Goal: Task Accomplishment & Management: Manage account settings

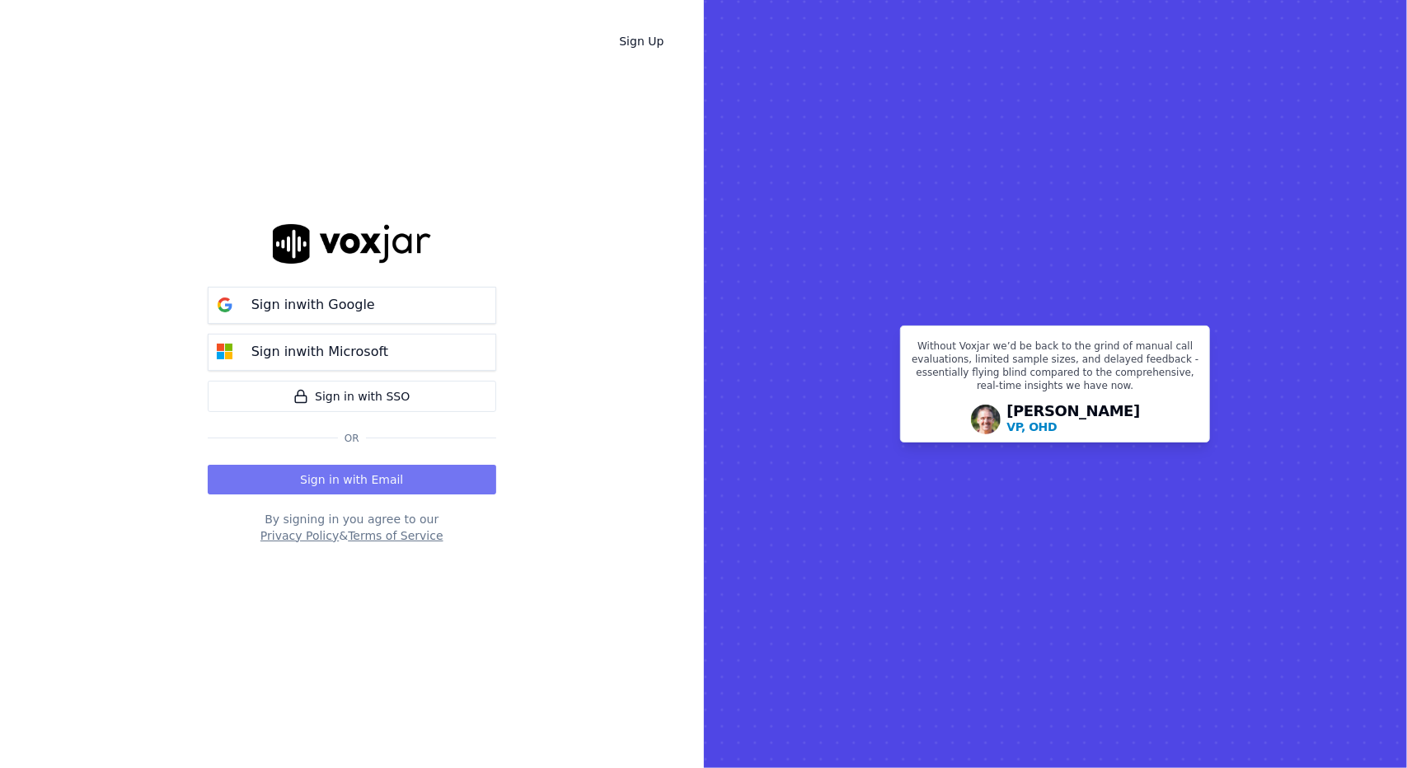
click at [453, 482] on button "Sign in with Email" at bounding box center [352, 480] width 289 height 30
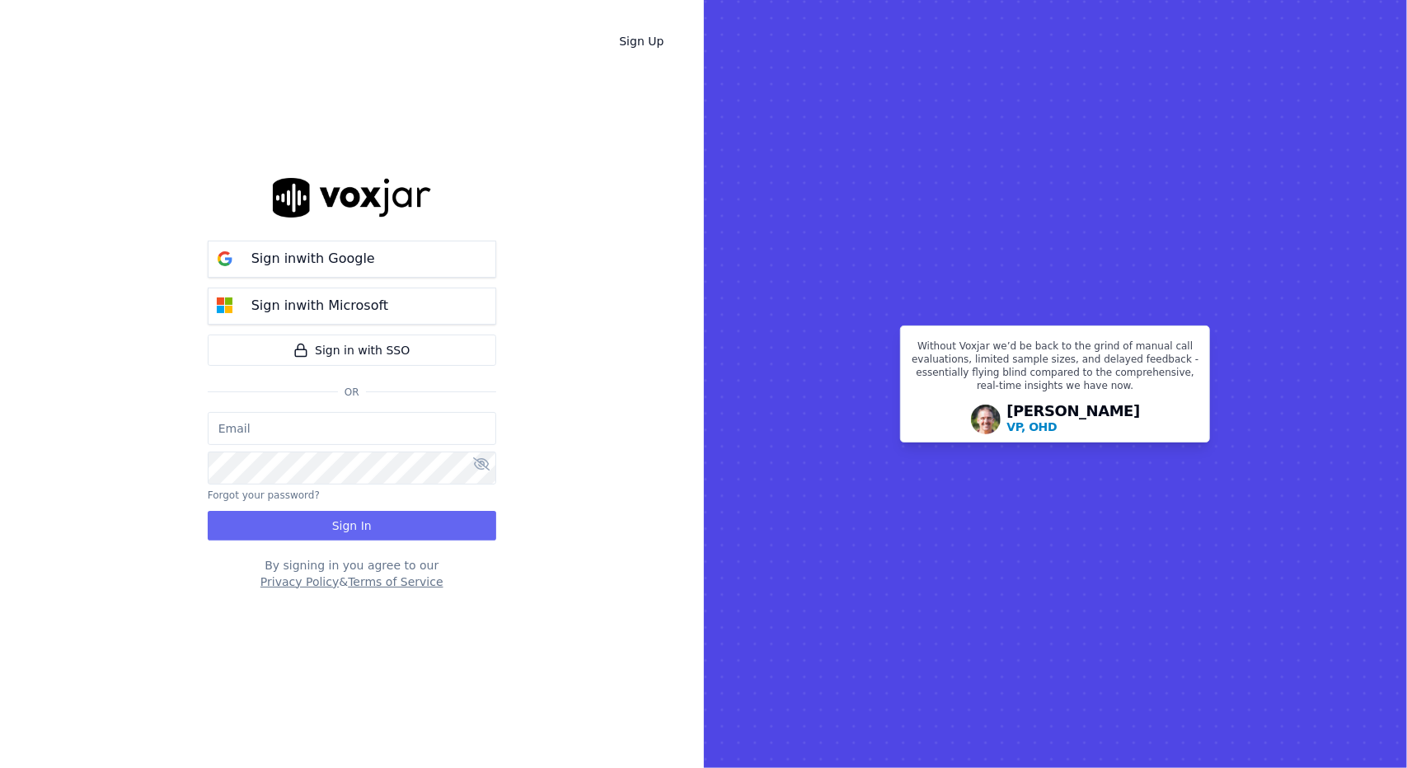
type input "tsample@wildfirelmg.com"
click at [478, 461] on icon at bounding box center [481, 463] width 16 height 13
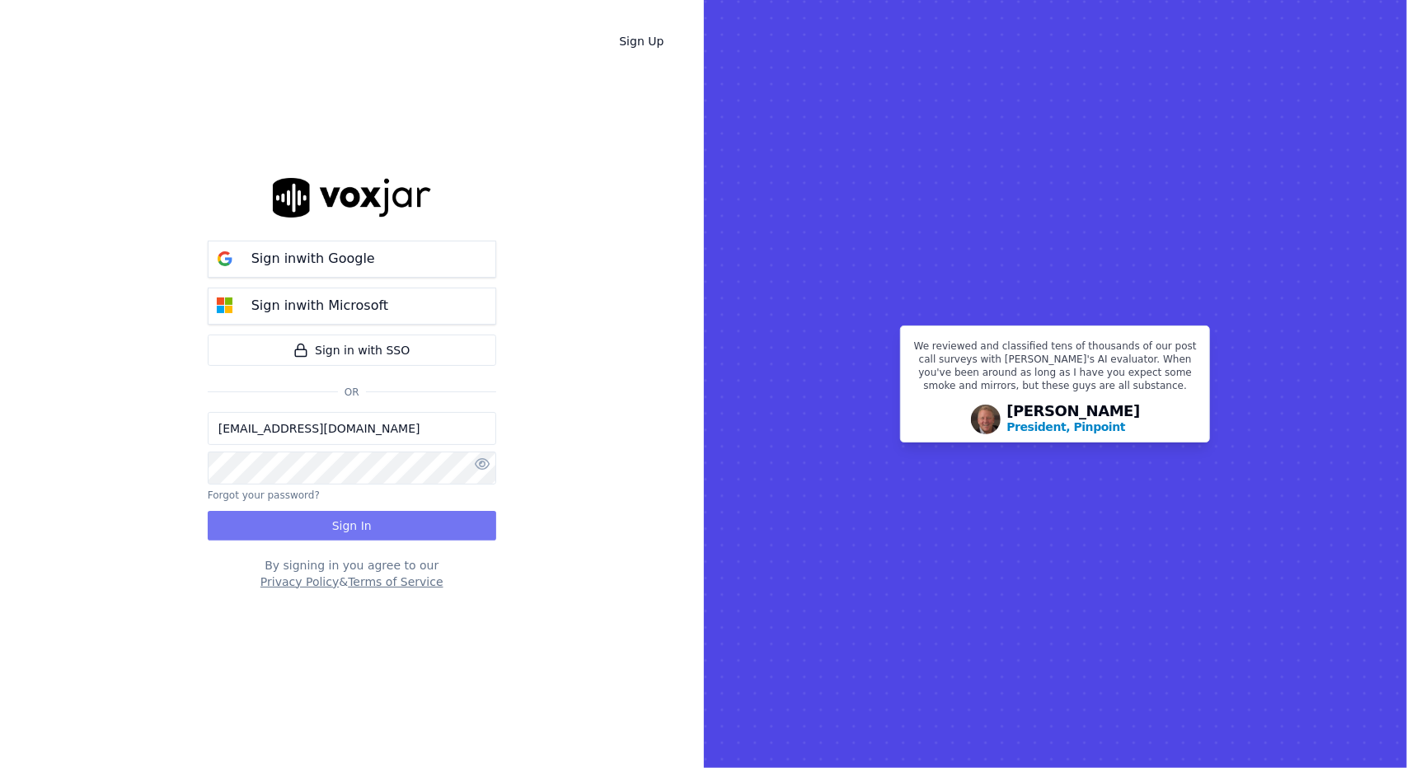
click at [427, 528] on button "Sign In" at bounding box center [352, 526] width 289 height 30
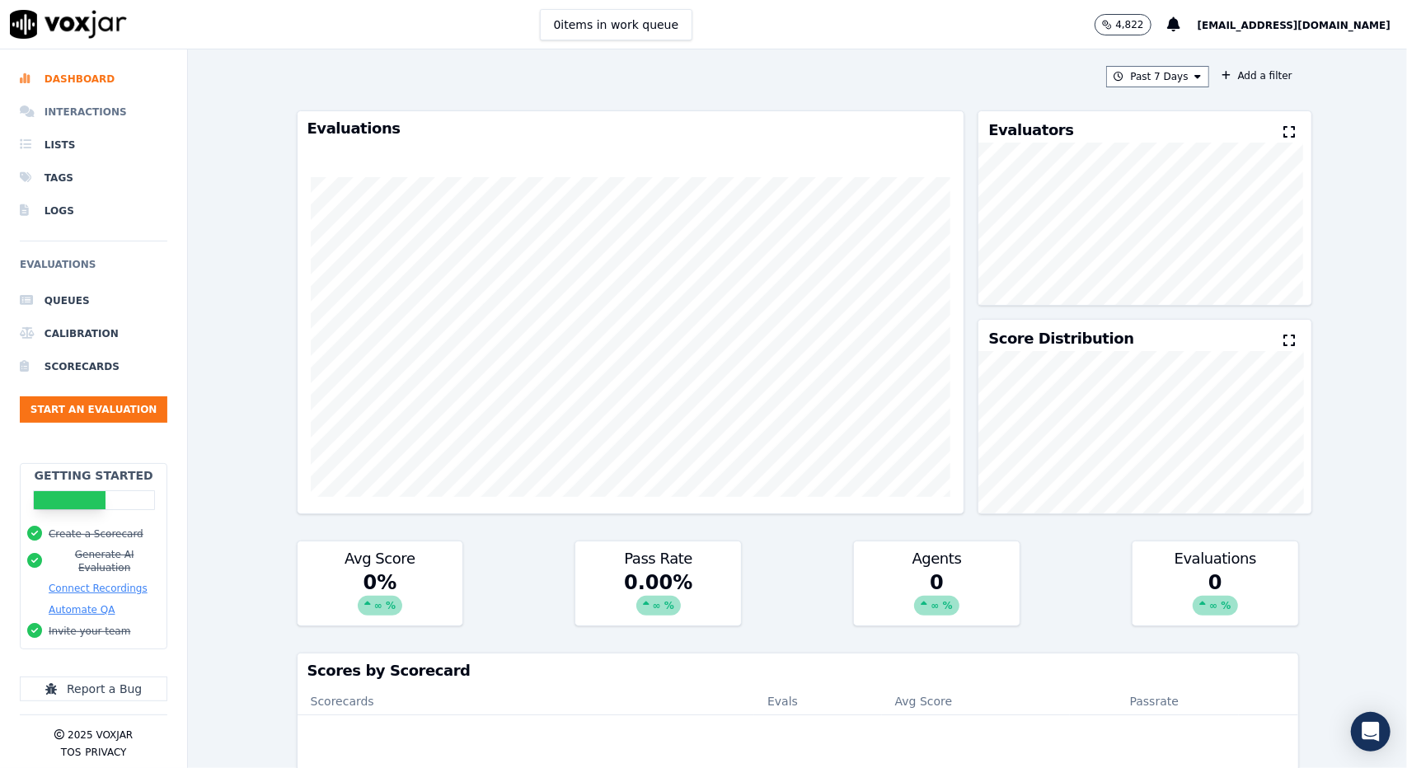
click at [74, 113] on li "Interactions" at bounding box center [94, 112] width 148 height 33
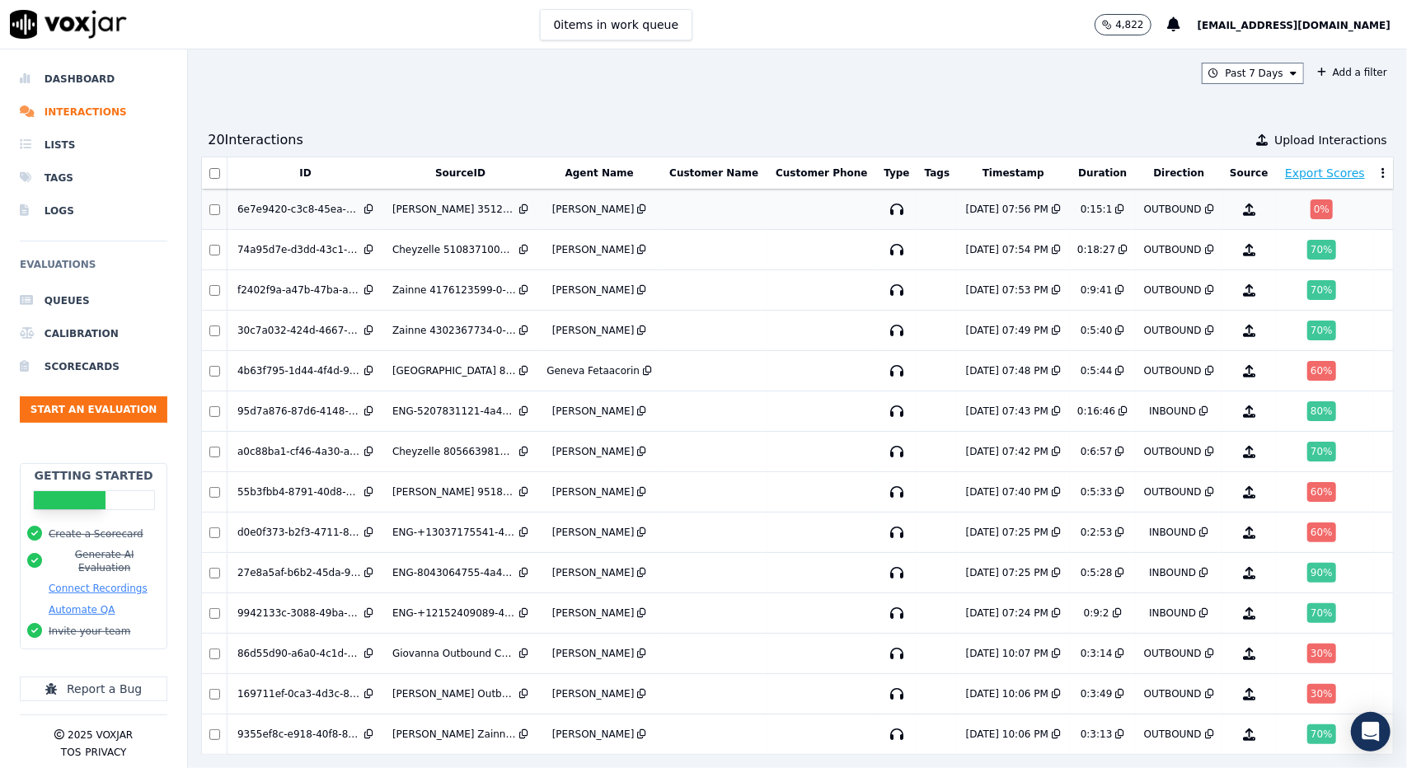
click at [457, 217] on td "Maria 3512301955-0-2025-07-07-11-37-18-5053-1-4a49e2bb42d1-1751902638.124675.1.…" at bounding box center [459, 210] width 155 height 40
click at [473, 449] on div "Cheyzelle 8056639817-0-2025-07-07-13-58-59-4047-1-4a49e2bb42d1-1751911139.12558…" at bounding box center [454, 451] width 124 height 13
click at [1307, 531] on div "60 %" at bounding box center [1321, 533] width 29 height 20
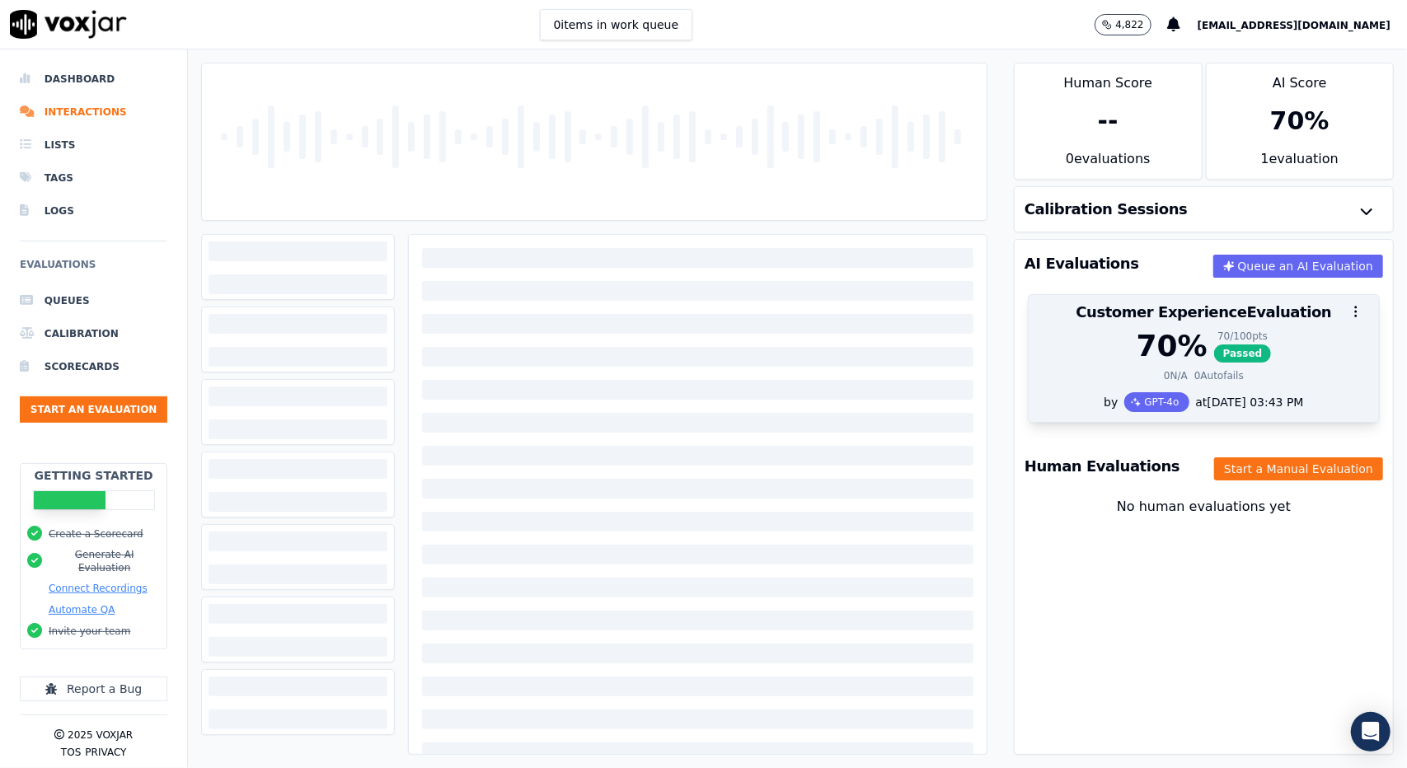
click at [1039, 344] on div "70 % 70 / 100 pts Passed" at bounding box center [1204, 346] width 331 height 33
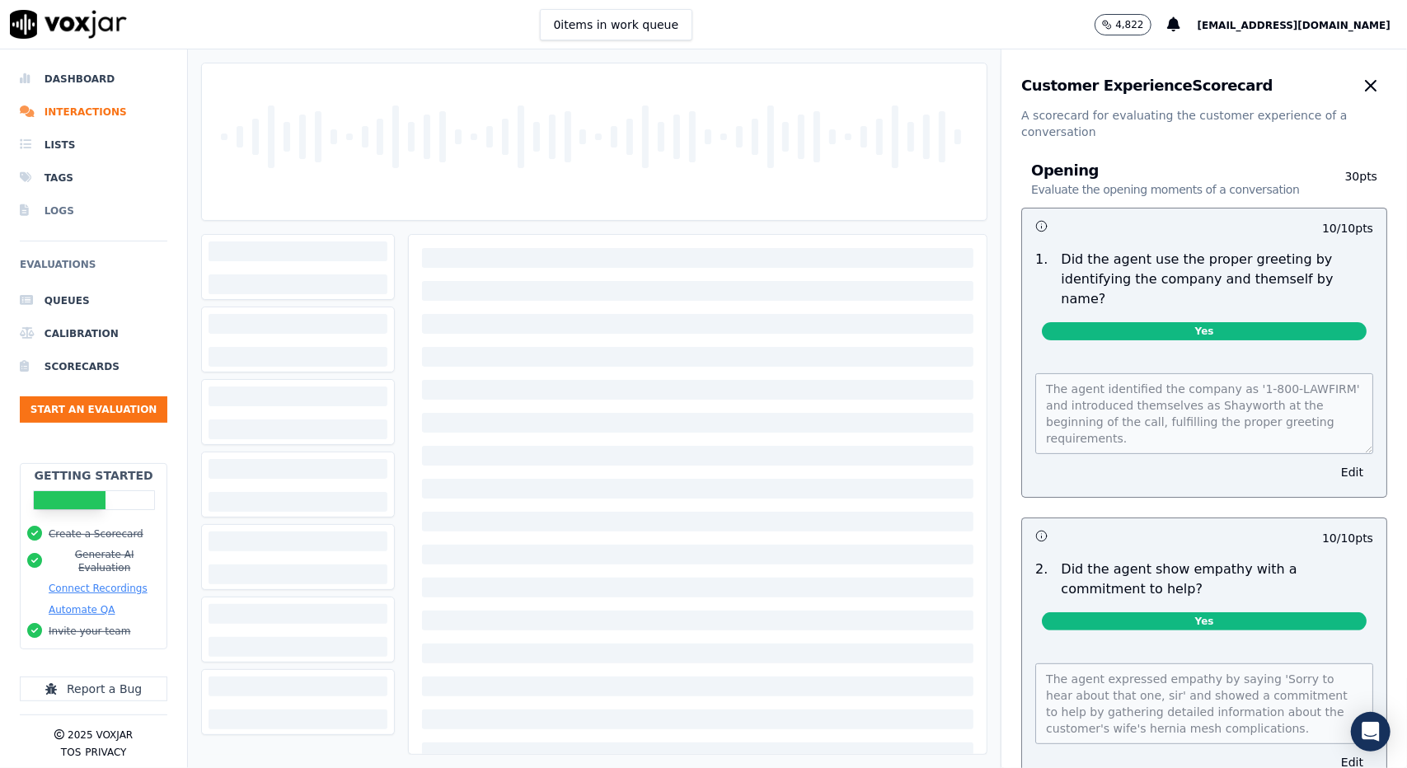
click at [65, 212] on li "Logs" at bounding box center [94, 211] width 148 height 33
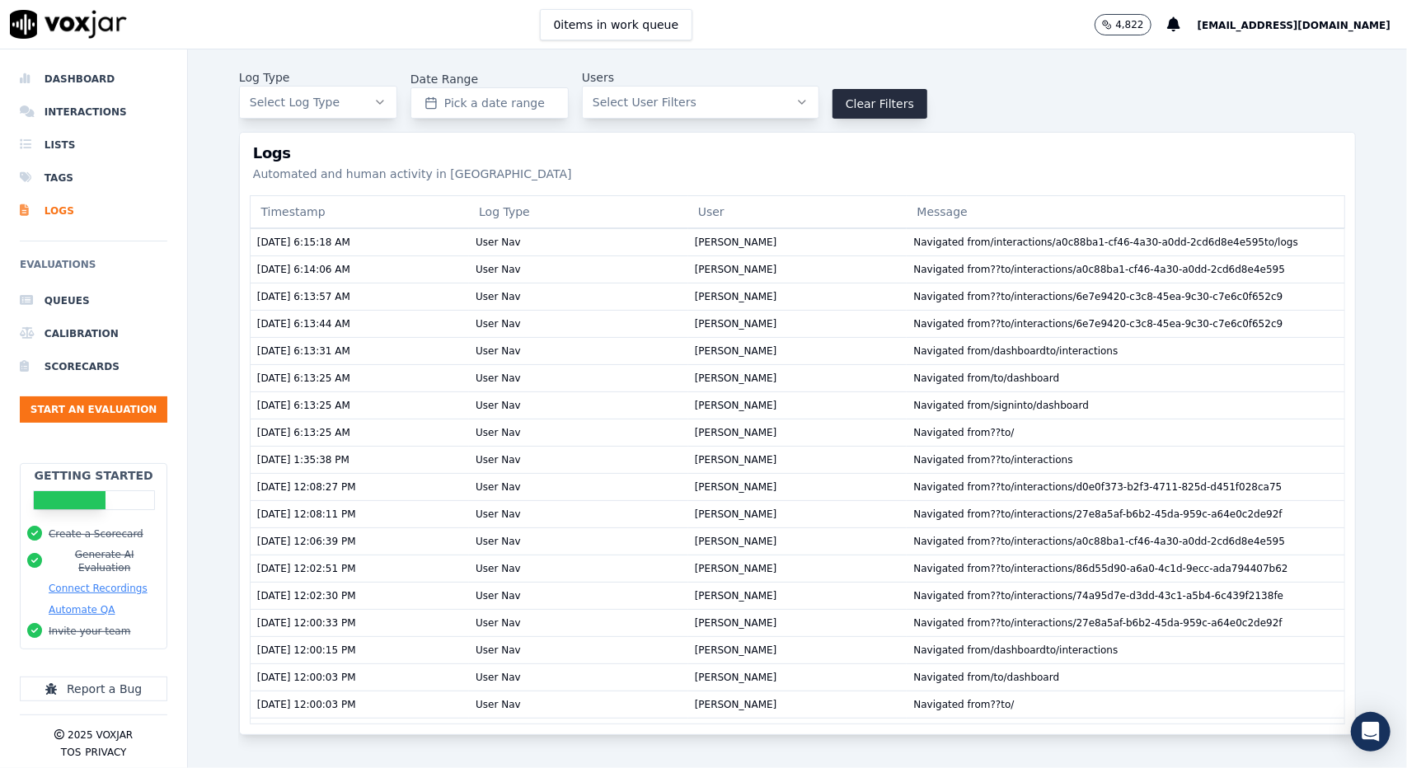
click at [1316, 28] on span "[EMAIL_ADDRESS][DOMAIN_NAME]" at bounding box center [1294, 26] width 193 height 12
click at [1308, 52] on div "Settings" at bounding box center [1308, 55] width 176 height 26
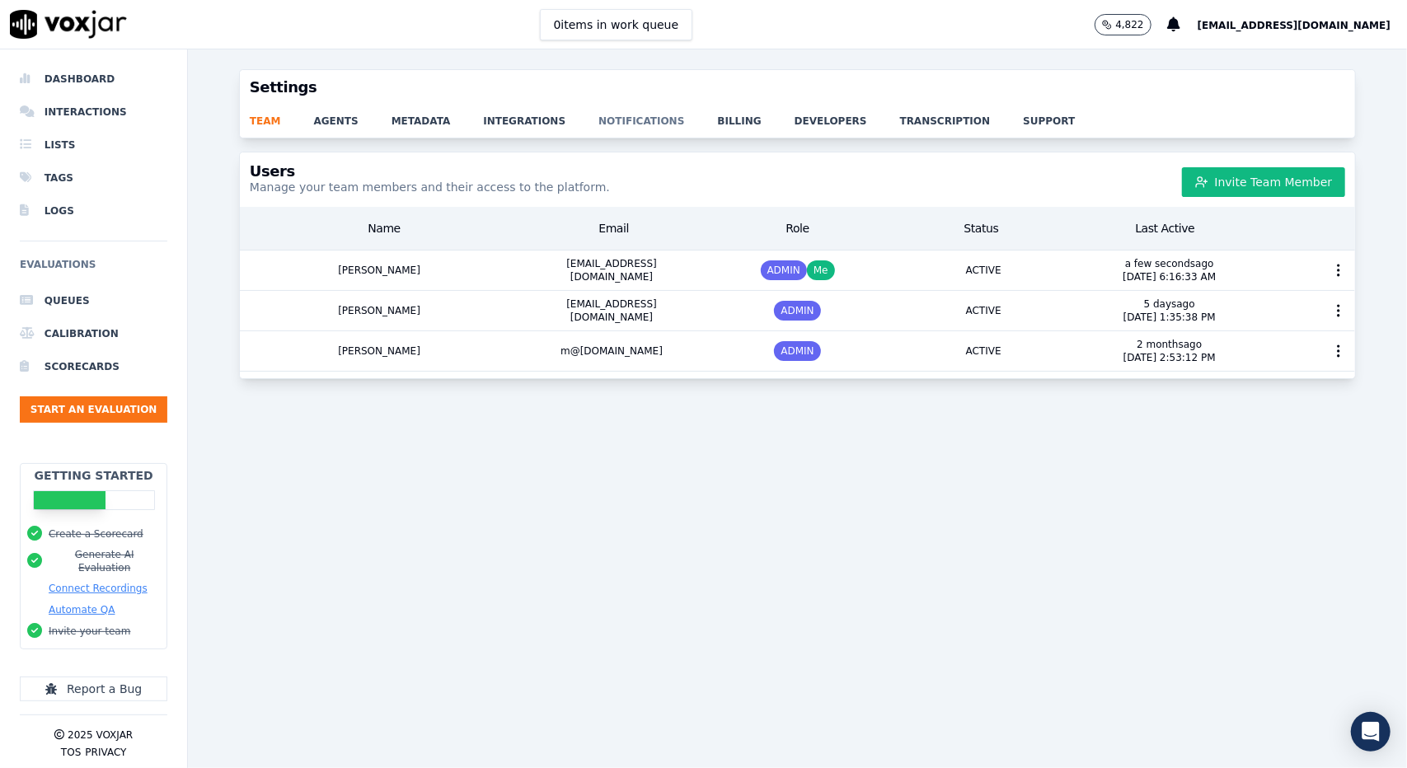
click at [607, 118] on link "notifications" at bounding box center [657, 116] width 119 height 23
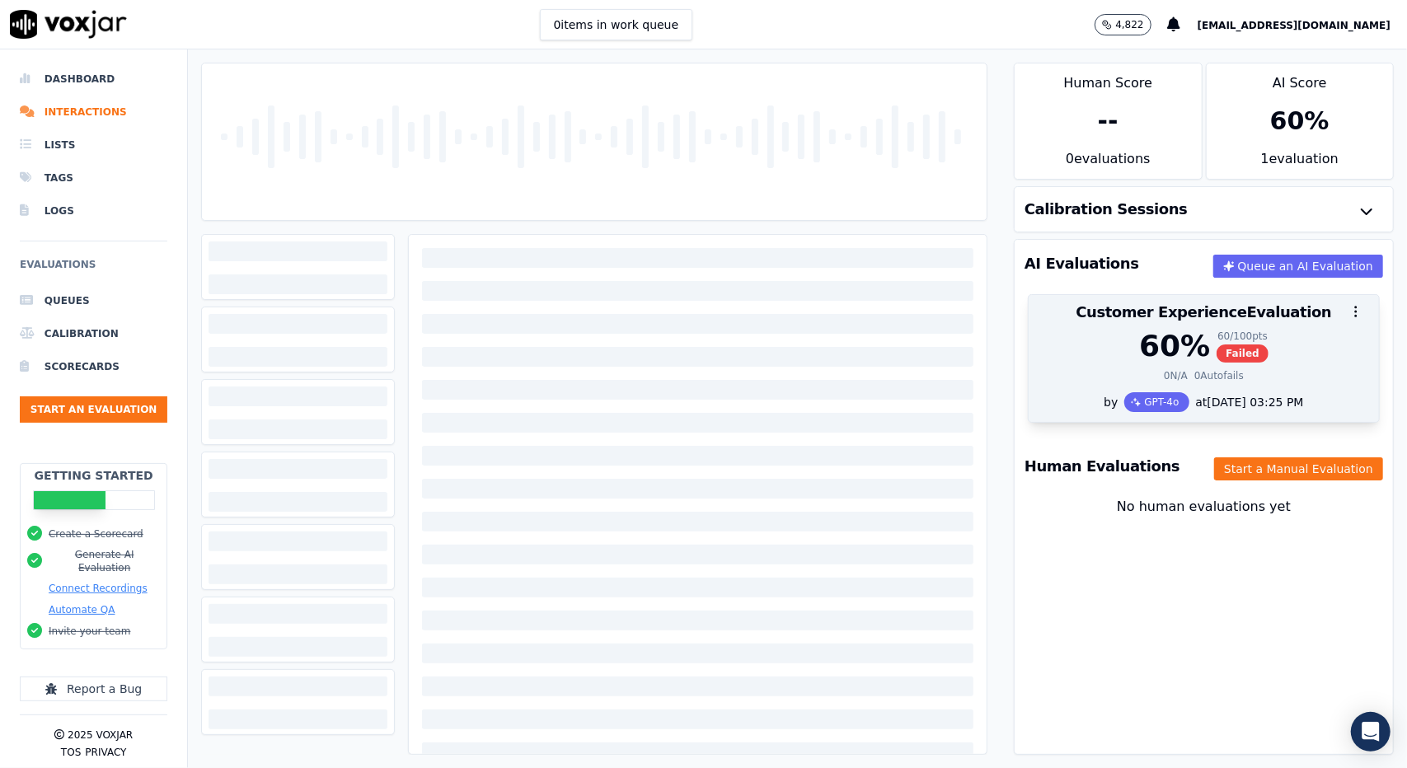
click at [1283, 324] on div at bounding box center [1204, 311] width 350 height 33
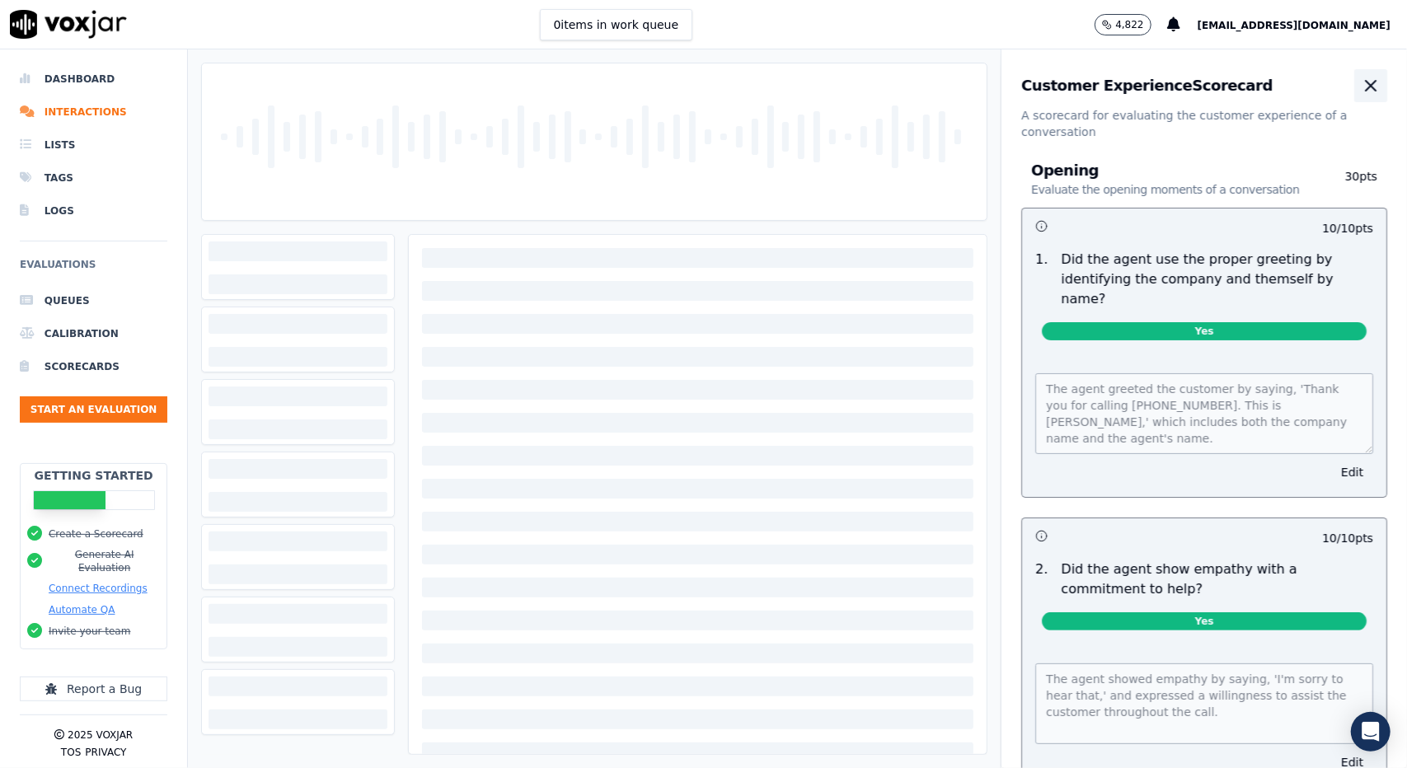
click at [1366, 89] on icon "button" at bounding box center [1371, 86] width 10 height 10
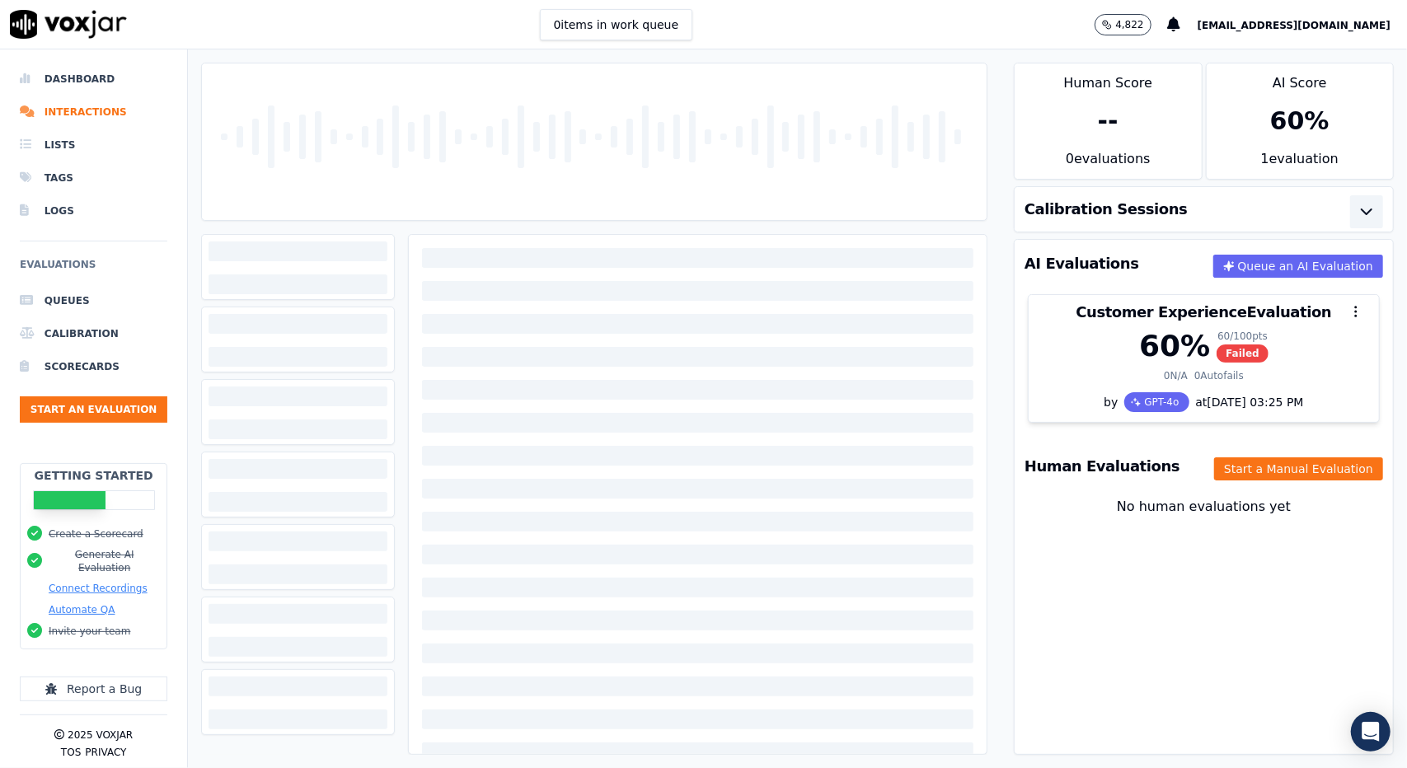
click at [1357, 215] on icon "button" at bounding box center [1367, 212] width 20 height 20
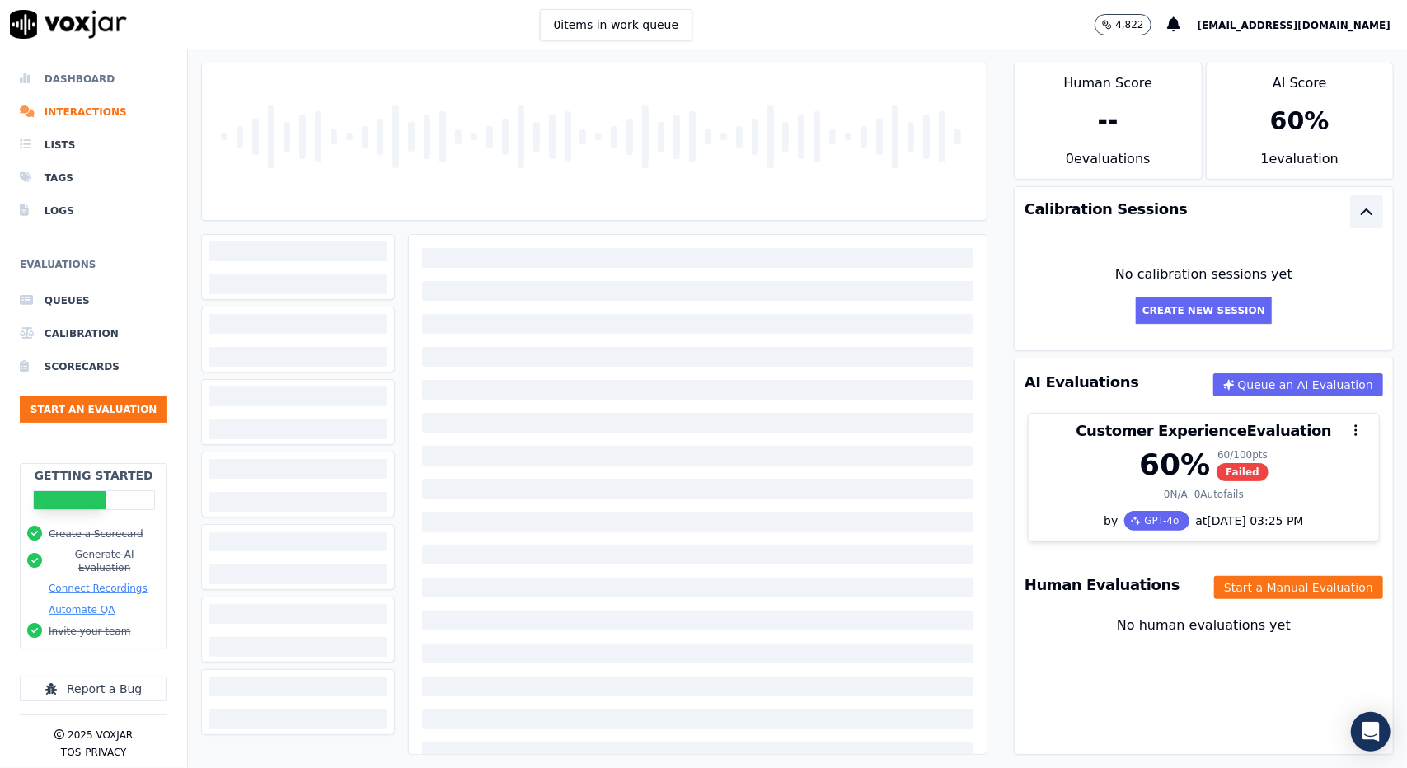
click at [73, 84] on li "Dashboard" at bounding box center [94, 79] width 148 height 33
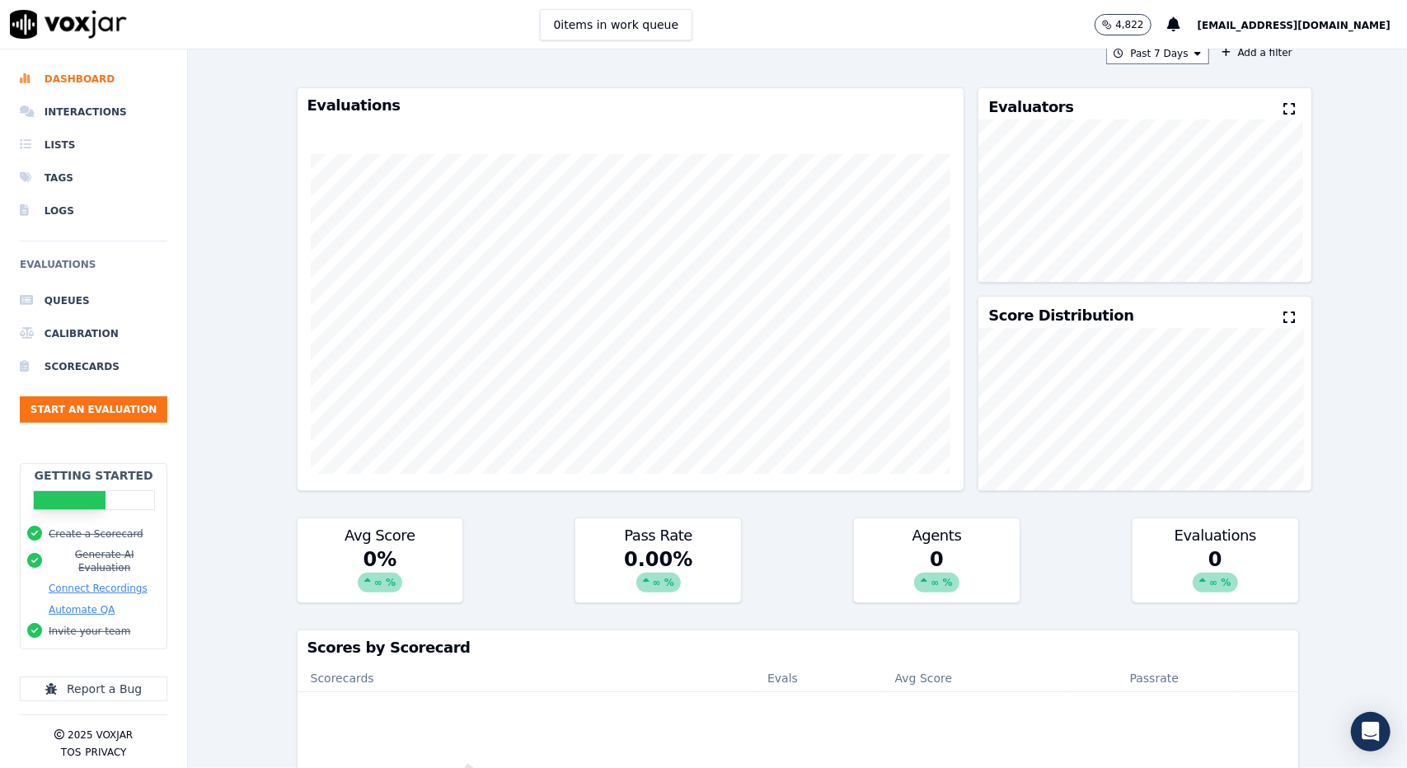
scroll to position [21, 0]
click at [77, 177] on li "Tags" at bounding box center [94, 178] width 148 height 33
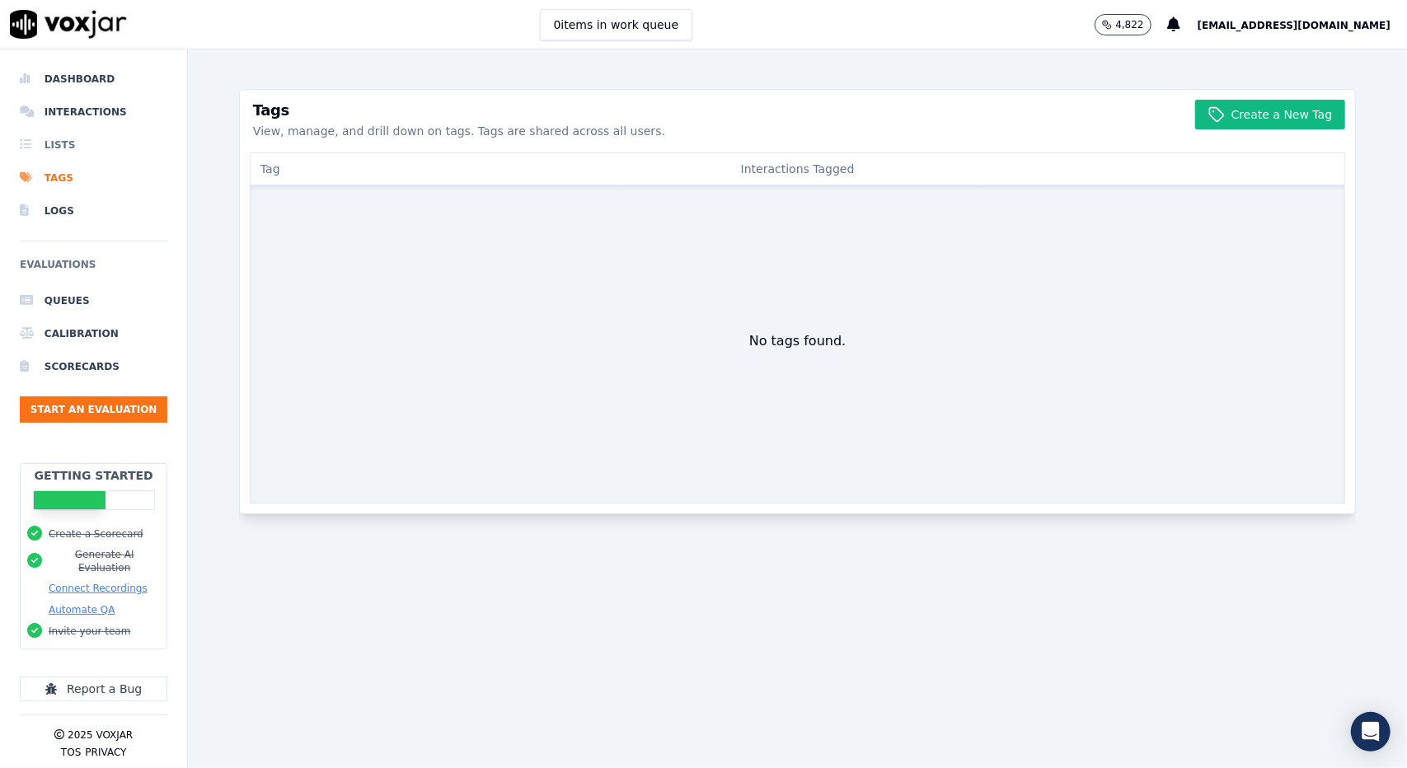
click at [68, 153] on li "Lists" at bounding box center [94, 145] width 148 height 33
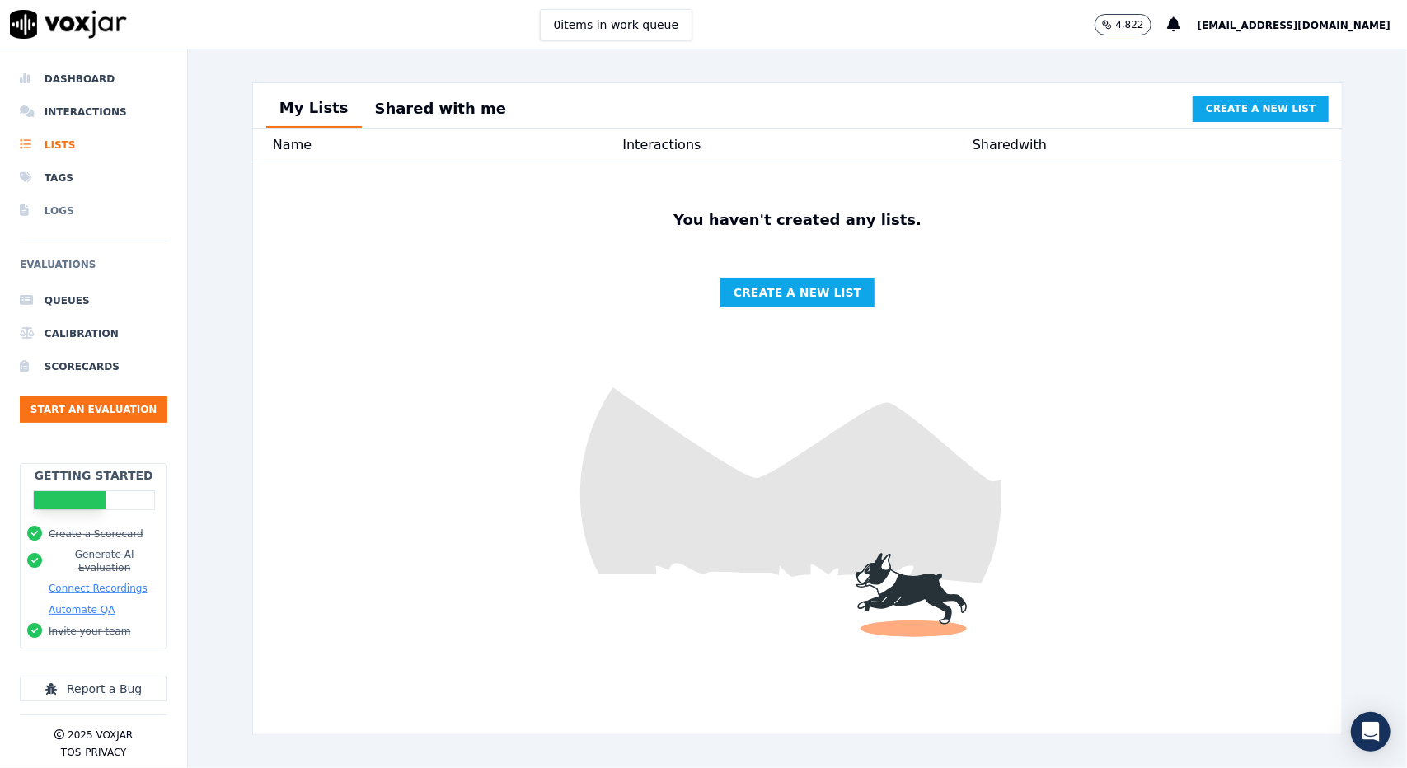
click at [63, 215] on li "Logs" at bounding box center [94, 211] width 148 height 33
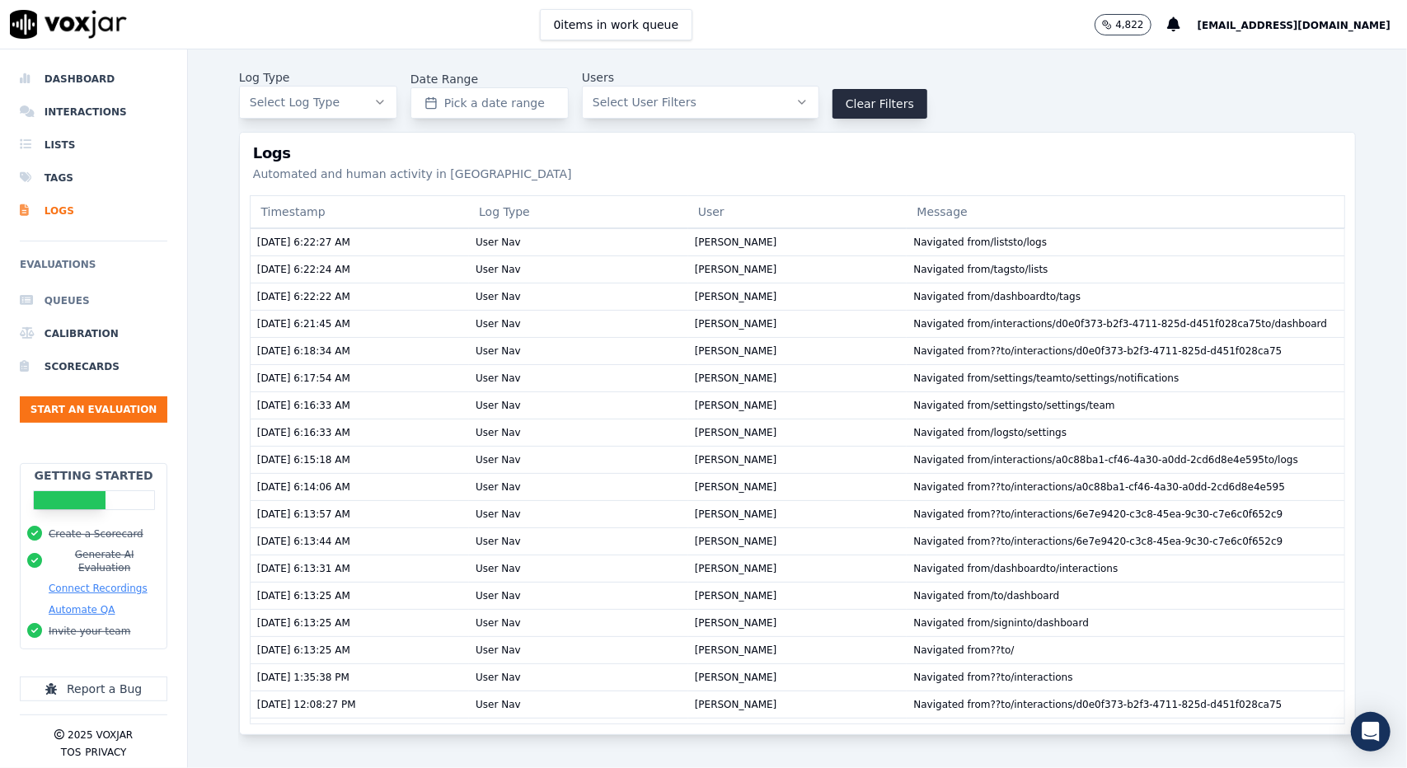
click at [65, 299] on li "Queues" at bounding box center [94, 300] width 148 height 33
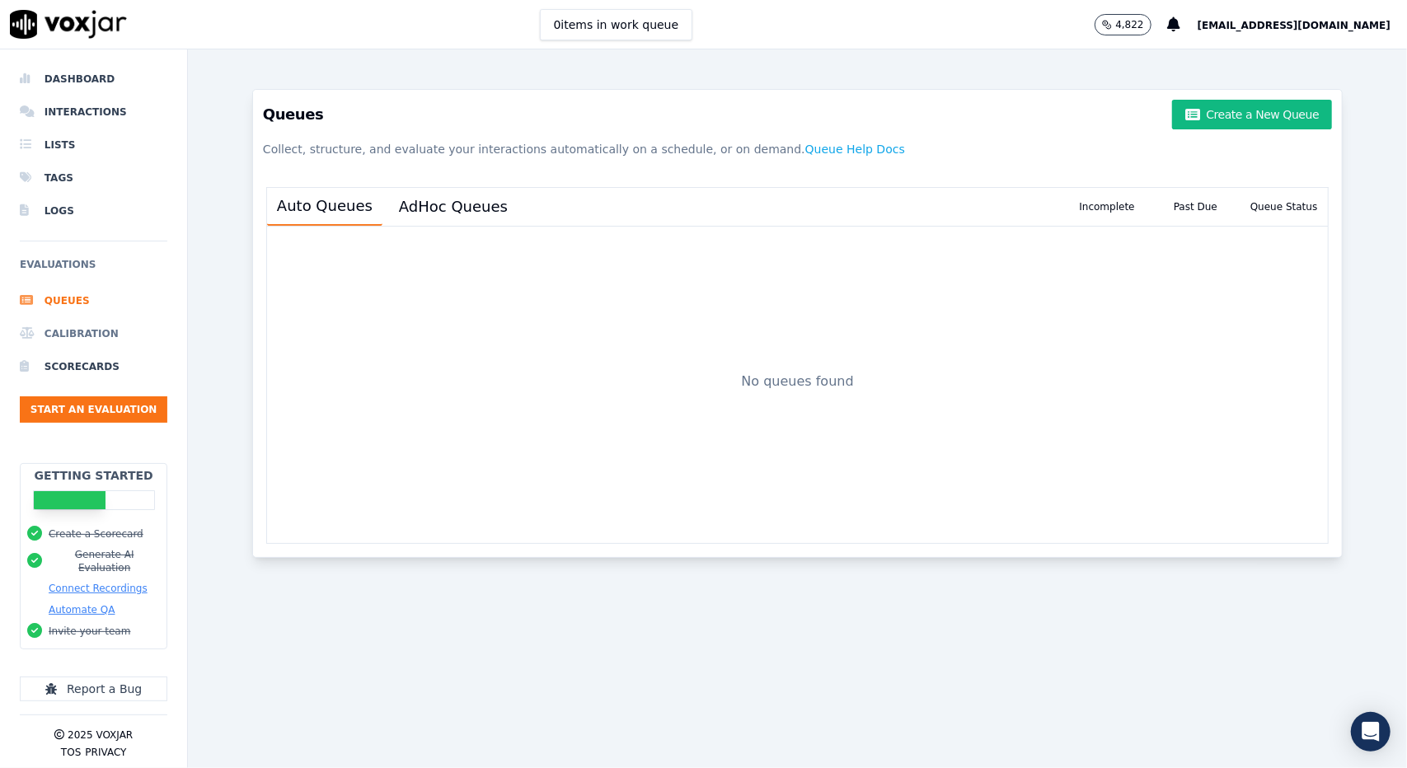
click at [69, 332] on li "Calibration" at bounding box center [94, 333] width 148 height 33
